Goal: Task Accomplishment & Management: Manage account settings

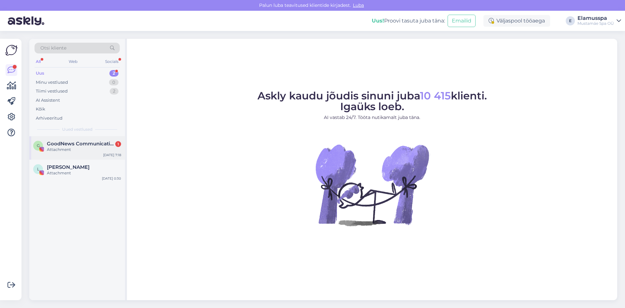
click at [98, 145] on span "GoodNews Communication" at bounding box center [81, 144] width 68 height 6
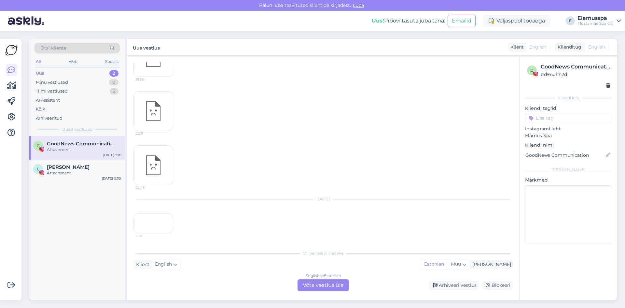
scroll to position [1095, 0]
click at [154, 213] on div "7:18" at bounding box center [153, 223] width 40 height 20
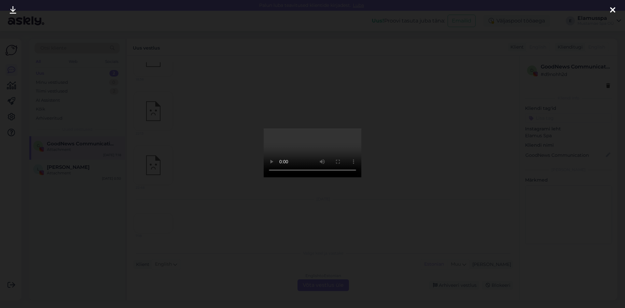
click at [443, 127] on div at bounding box center [312, 154] width 625 height 308
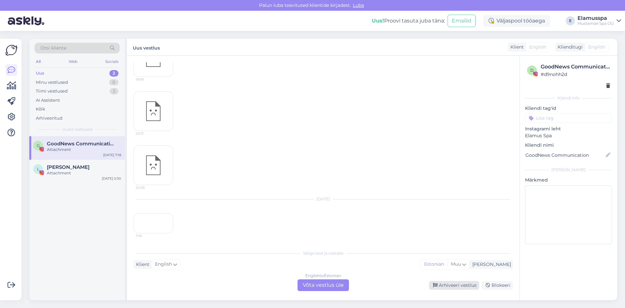
click at [464, 284] on div "Arhiveeri vestlus" at bounding box center [454, 285] width 50 height 9
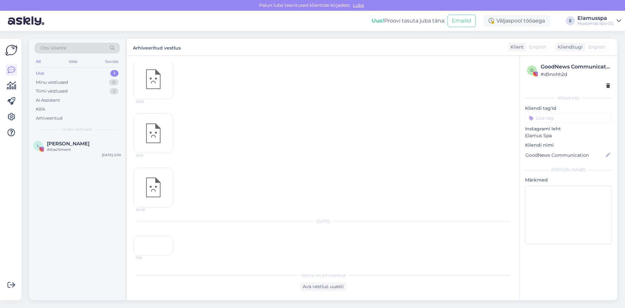
scroll to position [1073, 0]
click at [55, 144] on span "[PERSON_NAME]" at bounding box center [68, 144] width 43 height 6
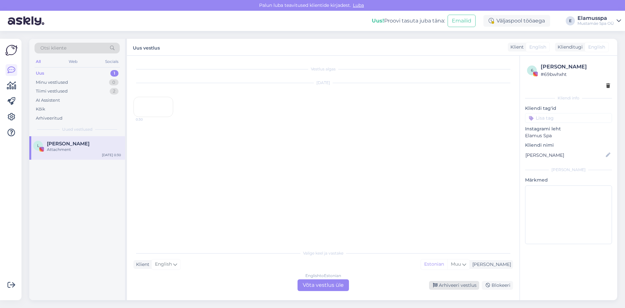
click at [448, 287] on div "Arhiveeri vestlus" at bounding box center [454, 285] width 50 height 9
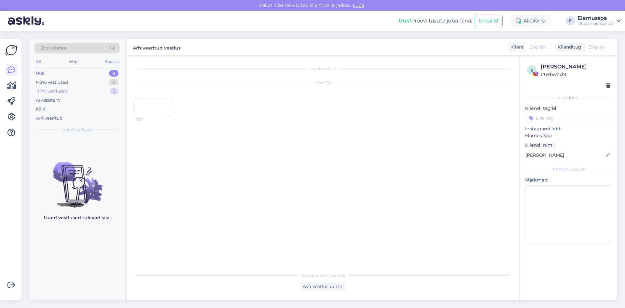
click at [72, 93] on div "Tiimi vestlused 2" at bounding box center [76, 91] width 85 height 9
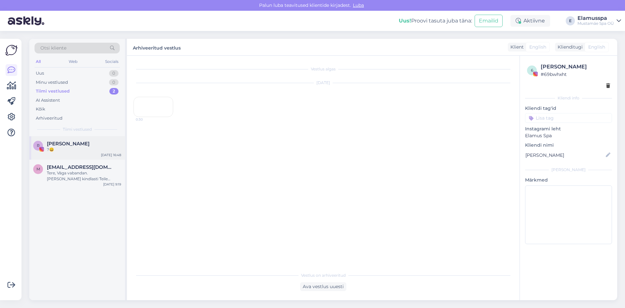
click at [73, 144] on span "[PERSON_NAME]" at bounding box center [68, 144] width 43 height 6
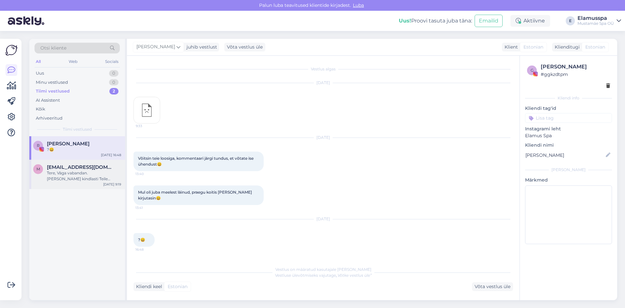
click at [87, 169] on span "[EMAIL_ADDRESS][DOMAIN_NAME]" at bounding box center [81, 167] width 68 height 6
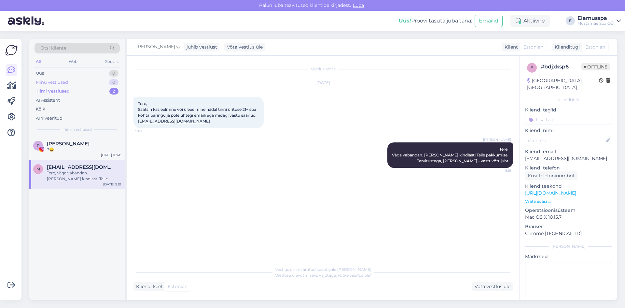
click at [89, 83] on div "Minu vestlused 0" at bounding box center [76, 82] width 85 height 9
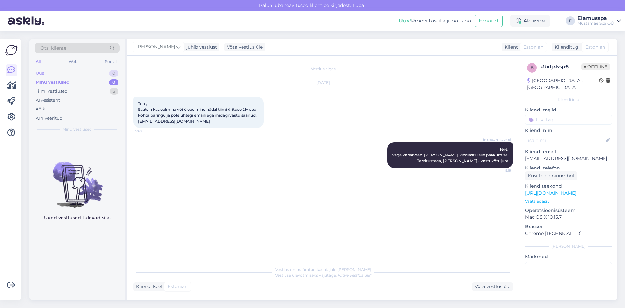
click at [89, 72] on div "Uus 0" at bounding box center [76, 73] width 85 height 9
